Goal: Navigation & Orientation: Find specific page/section

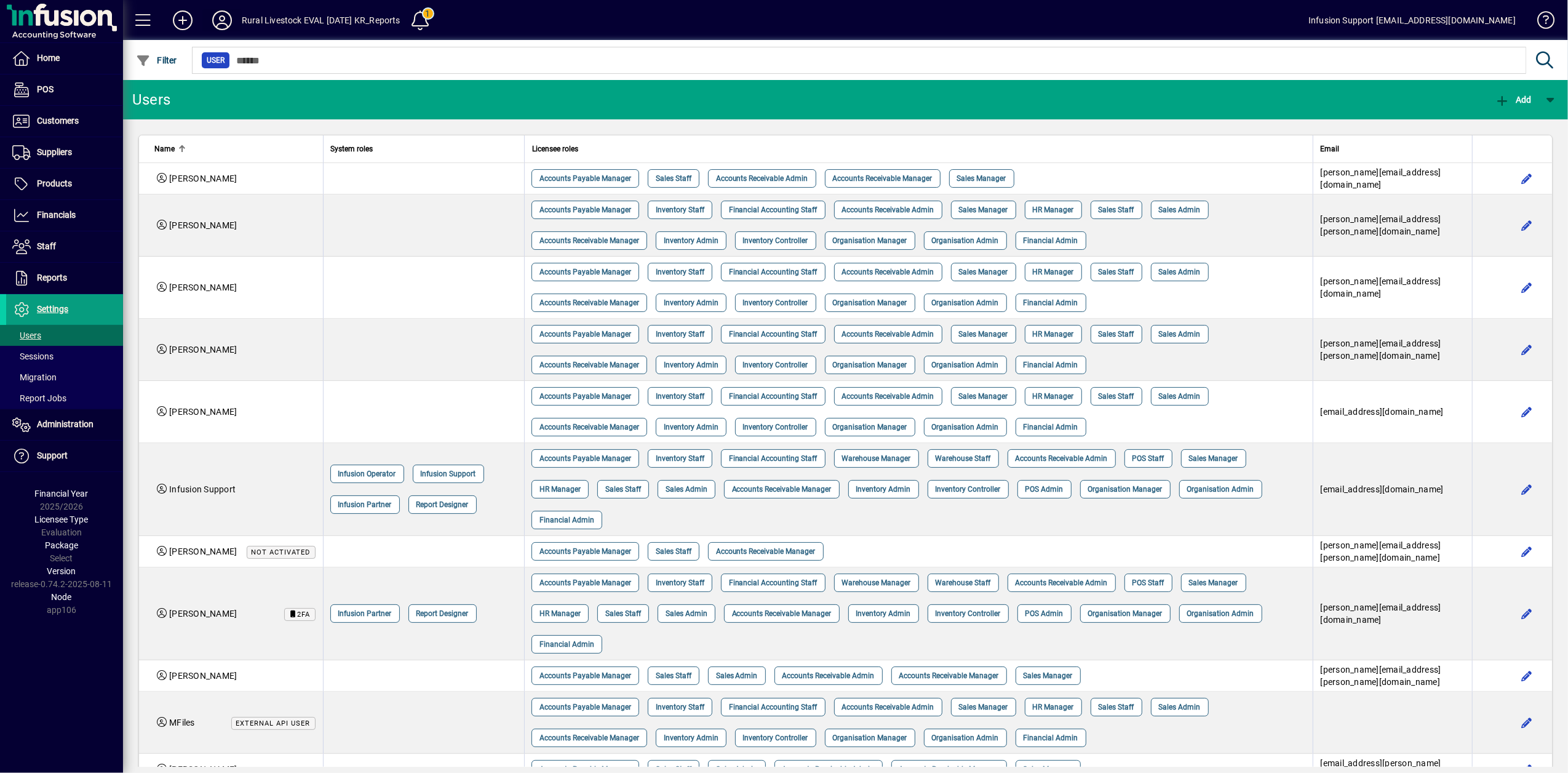
drag, startPoint x: 0, startPoint y: 0, endPoint x: 225, endPoint y: 17, distance: 225.6
click at [225, 17] on icon at bounding box center [222, 20] width 25 height 19
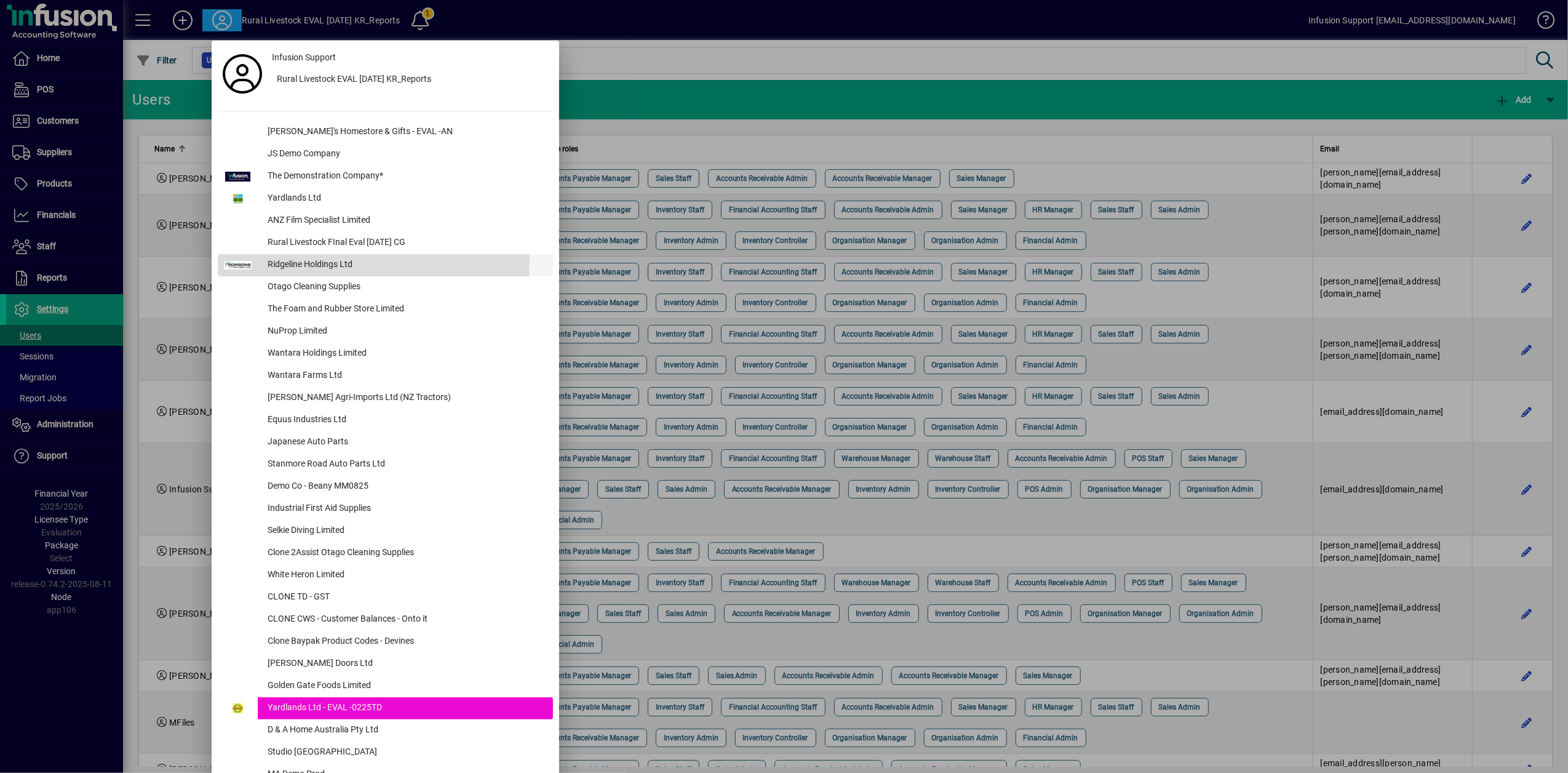
click at [299, 260] on div "Ridgeline Holdings Ltd" at bounding box center [405, 265] width 295 height 22
